Goal: Task Accomplishment & Management: Use online tool/utility

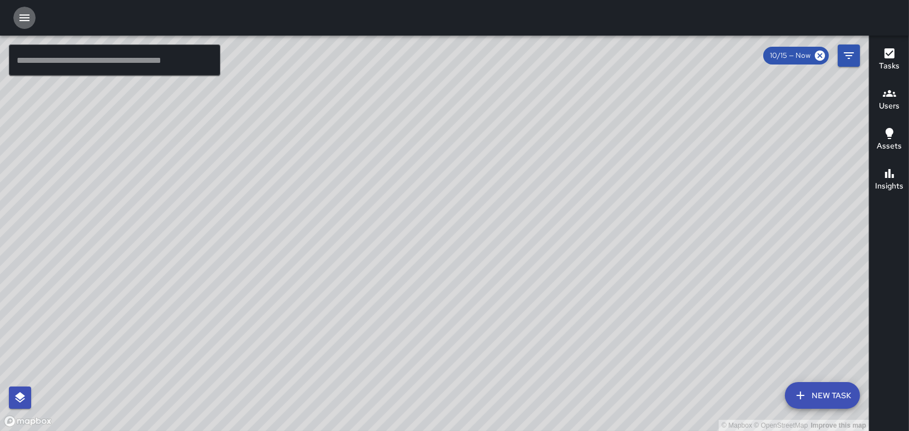
click at [23, 17] on icon "button" at bounding box center [24, 17] width 10 height 7
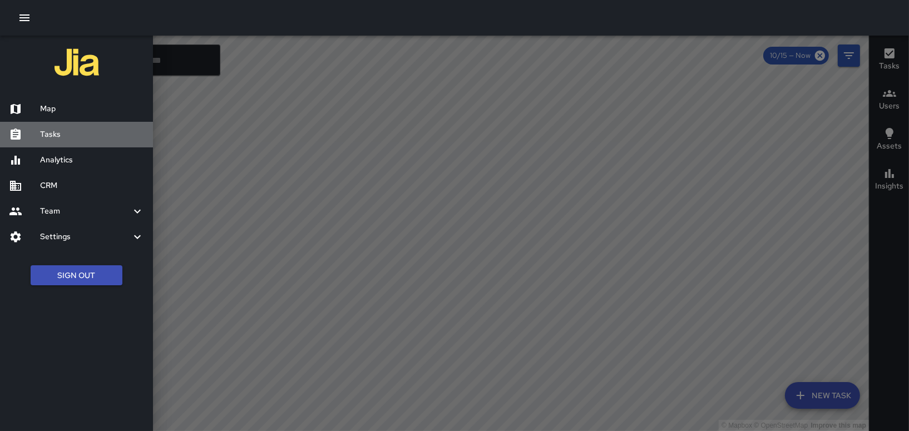
click at [47, 137] on h6 "Tasks" at bounding box center [92, 134] width 104 height 12
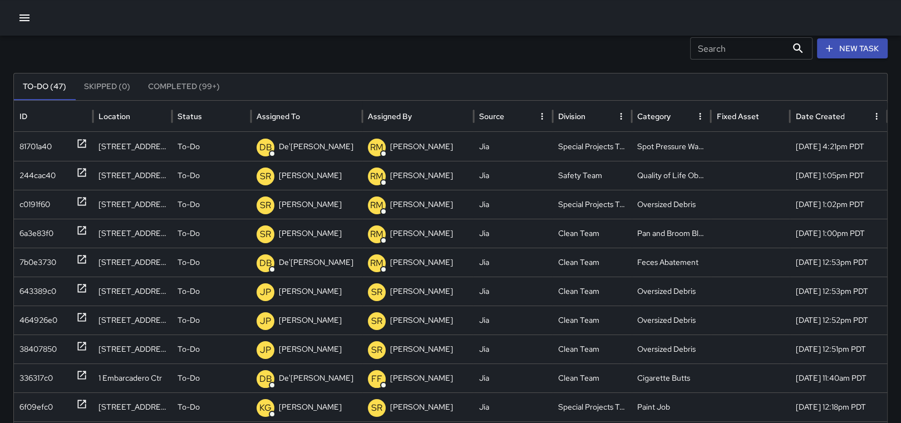
scroll to position [44, 0]
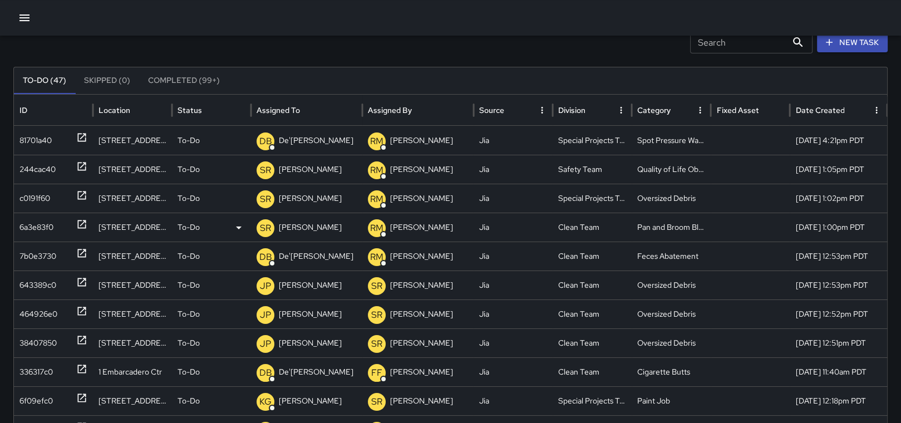
click at [302, 222] on p "[PERSON_NAME]" at bounding box center [310, 227] width 63 height 28
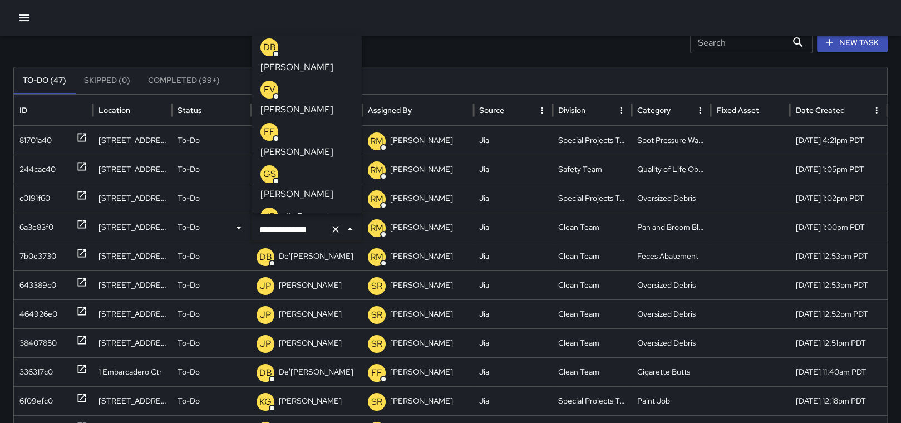
scroll to position [0, 0]
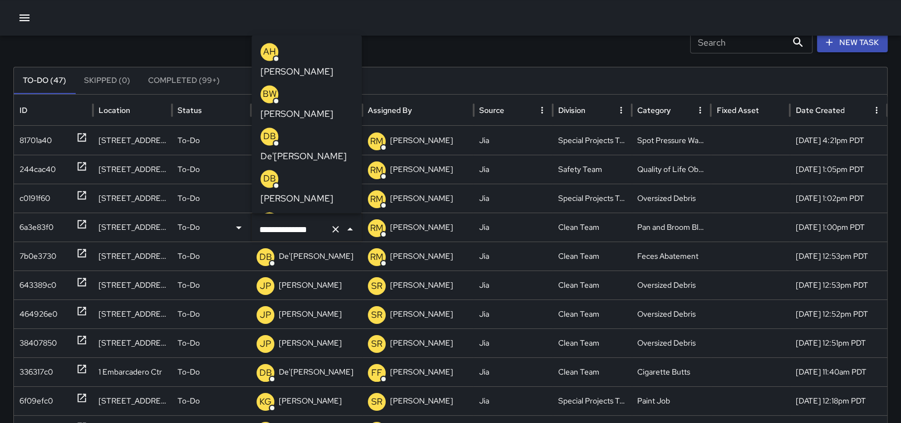
click at [311, 194] on p "[PERSON_NAME]" at bounding box center [296, 198] width 73 height 13
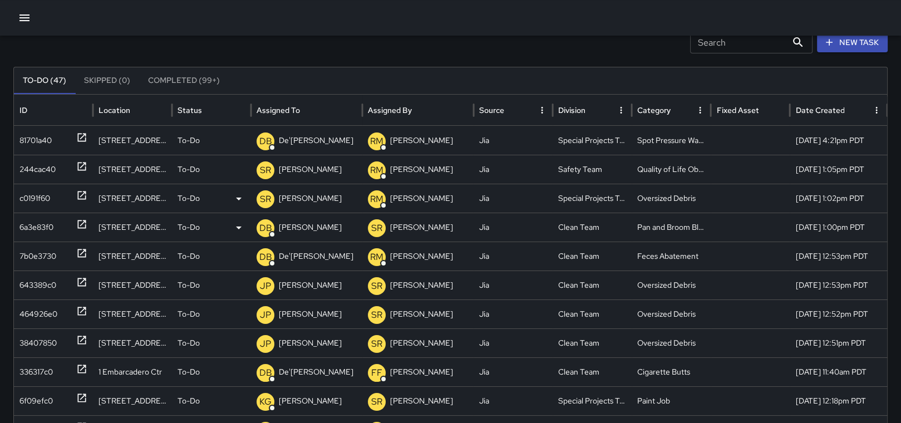
click at [85, 194] on icon at bounding box center [82, 195] width 8 height 8
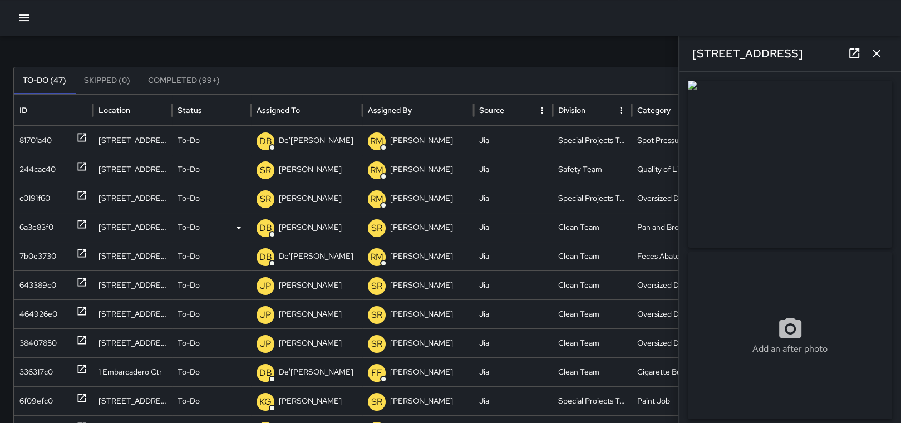
click at [877, 53] on icon "button" at bounding box center [875, 53] width 13 height 13
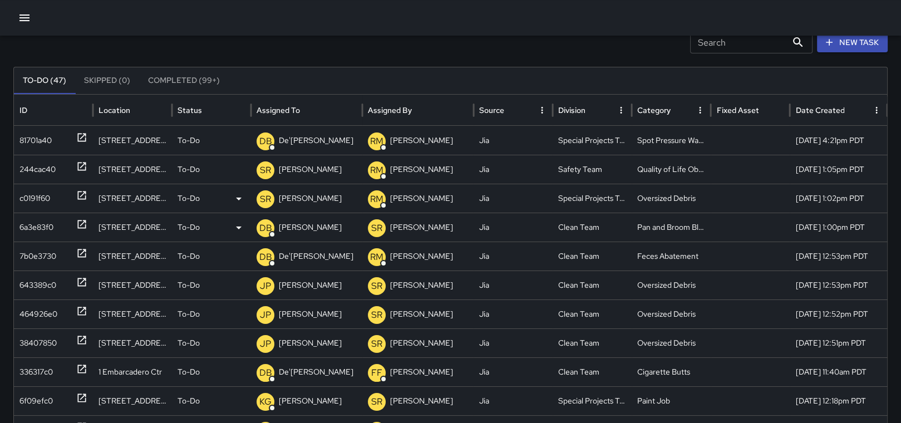
click at [314, 198] on p "[PERSON_NAME]" at bounding box center [310, 198] width 63 height 28
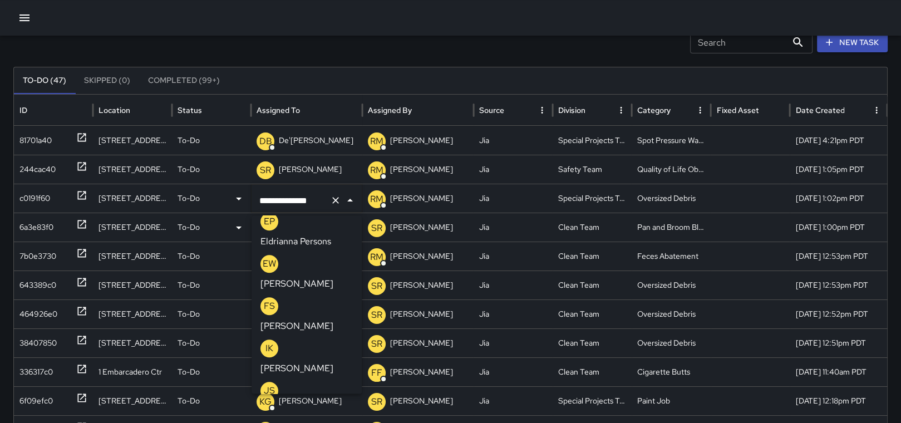
scroll to position [1234, 0]
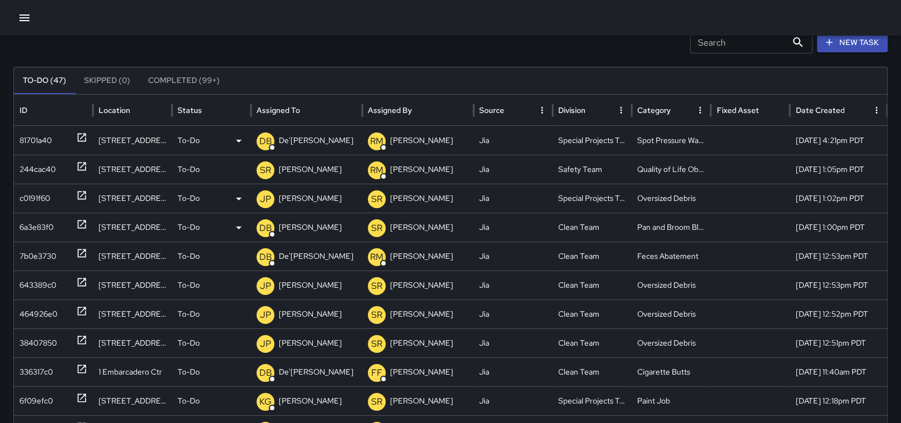
click at [317, 137] on p "De'[PERSON_NAME]" at bounding box center [316, 140] width 75 height 28
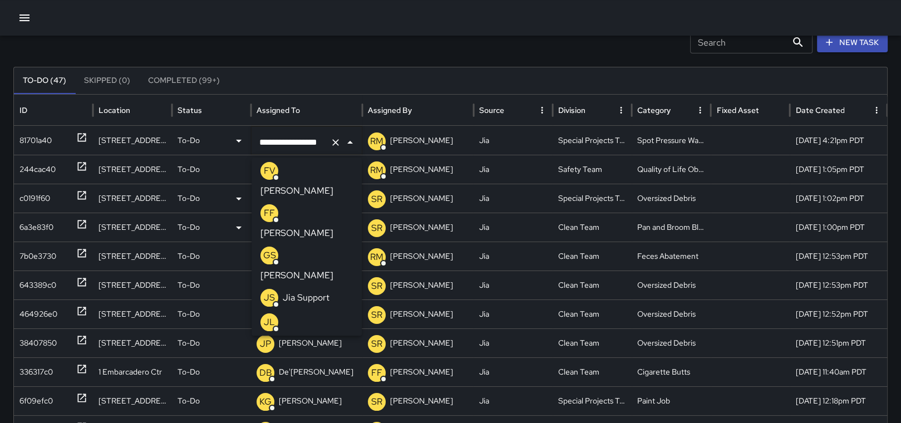
scroll to position [237, 0]
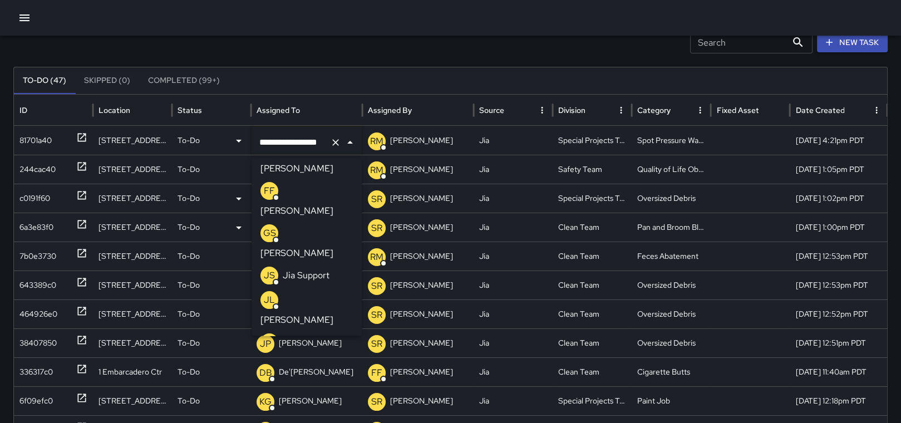
click at [332, 398] on p "[PERSON_NAME]" at bounding box center [296, 404] width 73 height 13
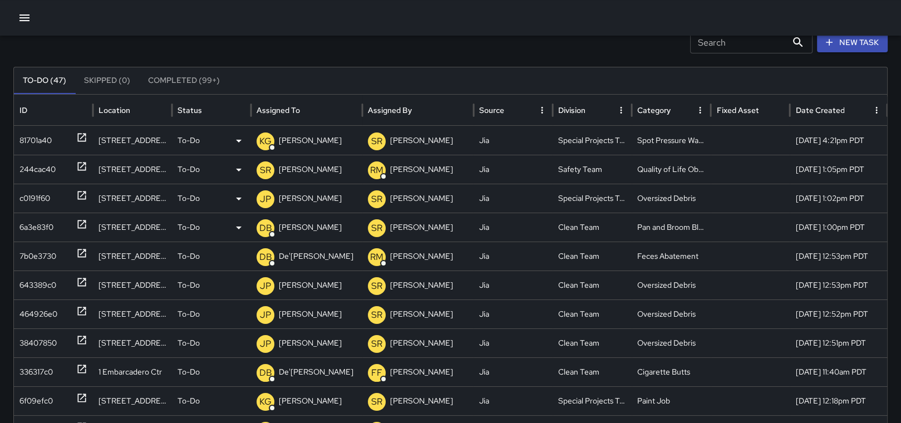
click at [305, 164] on p "[PERSON_NAME]" at bounding box center [310, 169] width 63 height 28
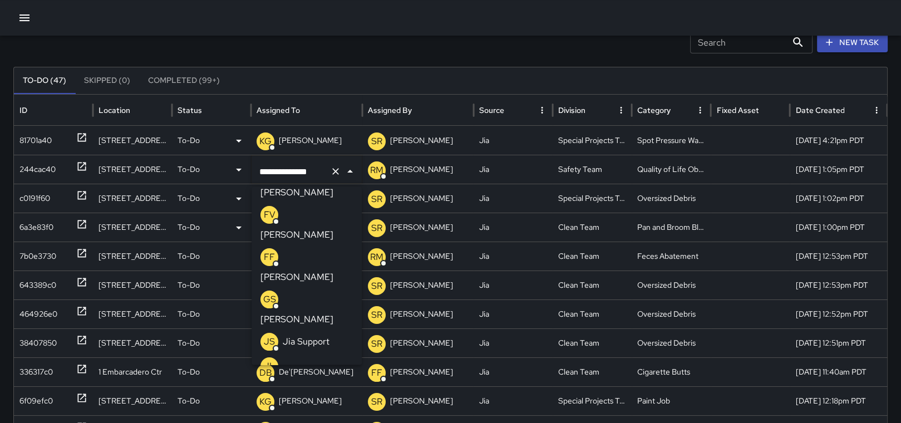
scroll to position [222, 0]
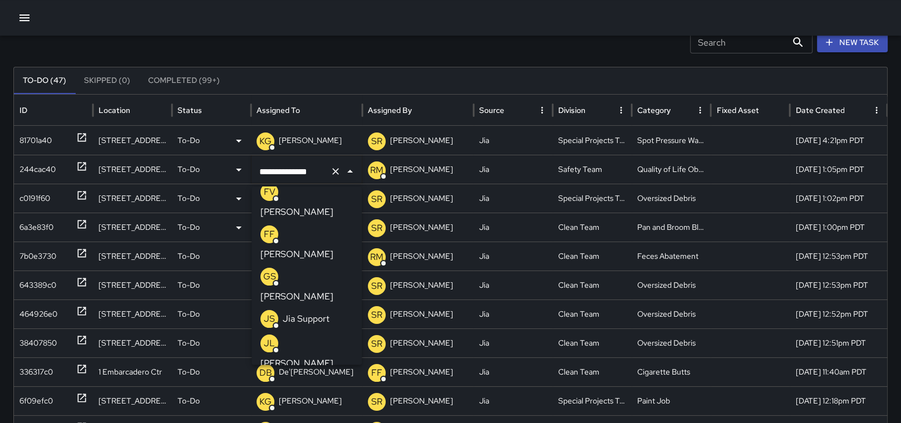
click at [322, 399] on p "[PERSON_NAME]" at bounding box center [296, 405] width 73 height 13
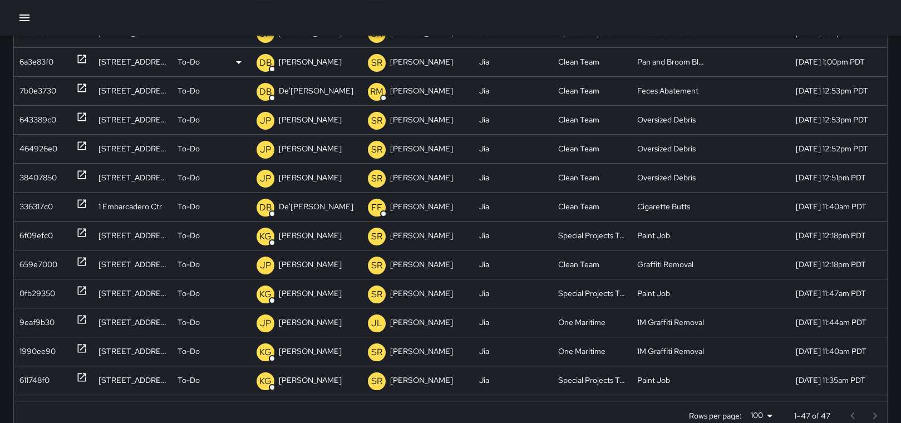
scroll to position [215, 0]
